Goal: Task Accomplishment & Management: Use online tool/utility

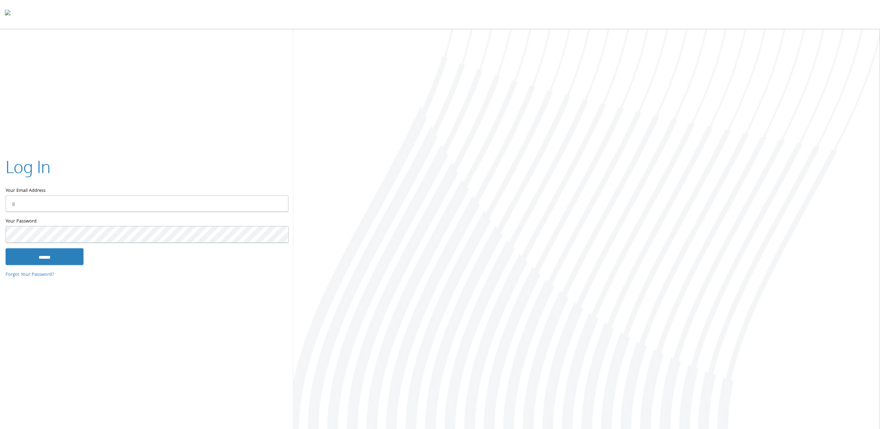
click at [61, 201] on input "Your Email Address" at bounding box center [147, 204] width 283 height 16
type input "**********"
click at [58, 256] on input "******" at bounding box center [45, 256] width 78 height 17
